Goal: Register for event/course

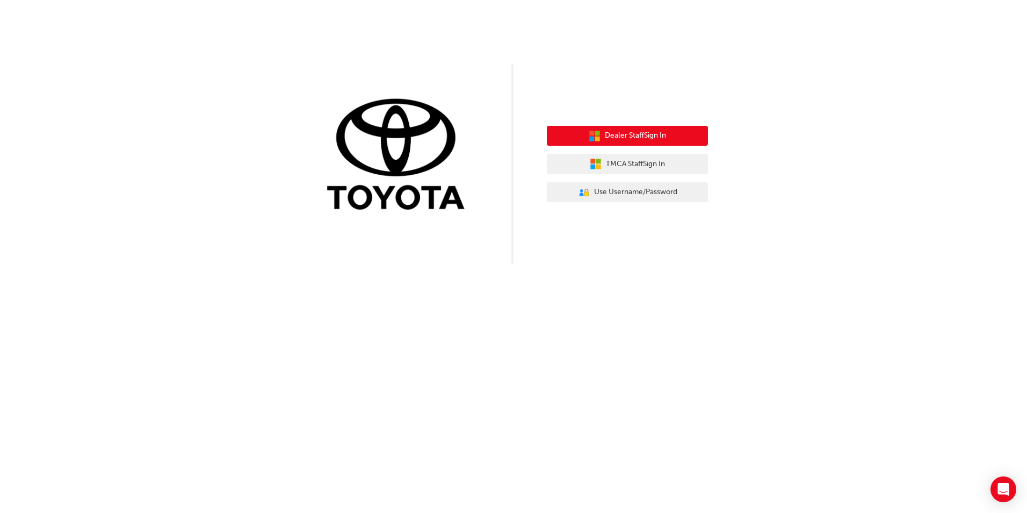
click at [650, 131] on span "Dealer Staff Sign In" at bounding box center [635, 135] width 61 height 12
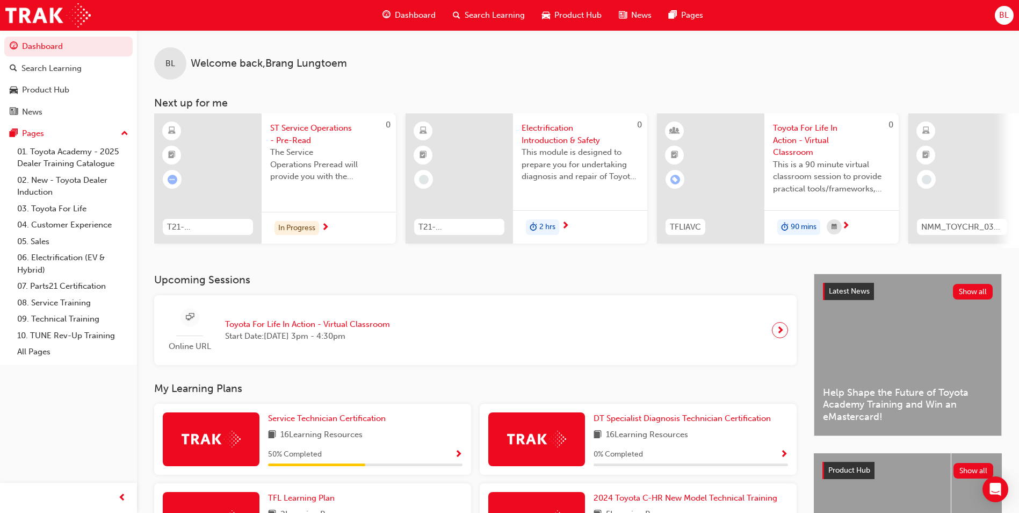
click at [299, 330] on span "Toyota For Life In Action - Virtual Classroom" at bounding box center [307, 324] width 165 height 12
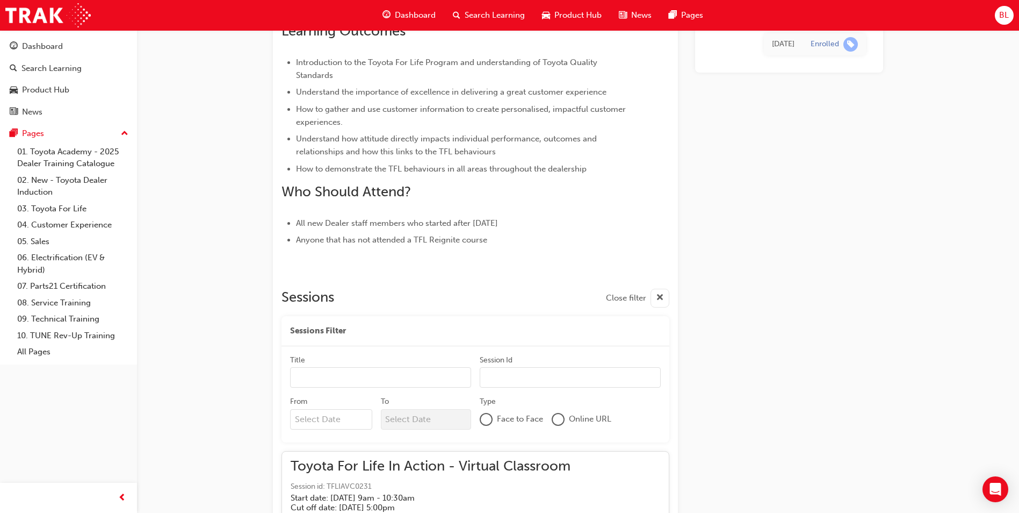
scroll to position [1164, 0]
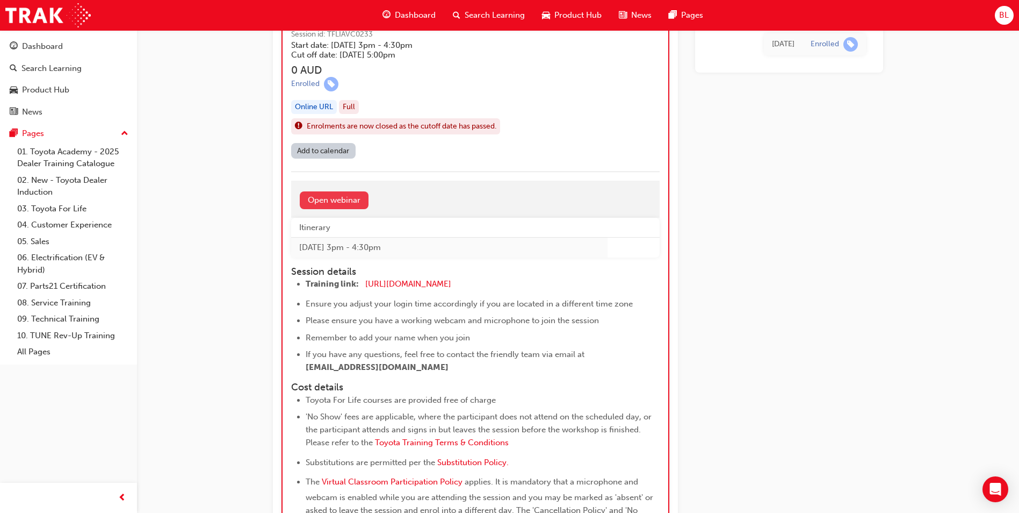
click at [354, 201] on link "Open webinar" at bounding box center [334, 200] width 69 height 18
